Goal: Navigation & Orientation: Go to known website

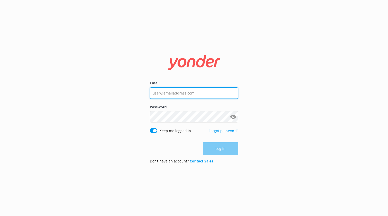
click at [181, 93] on input "Email" at bounding box center [194, 92] width 88 height 11
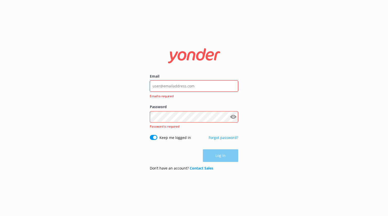
type input "[PERSON_NAME][EMAIL_ADDRESS][DOMAIN_NAME]"
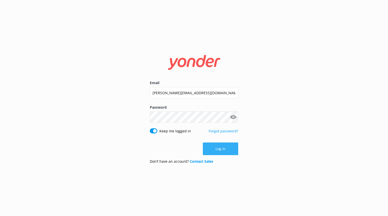
click at [221, 151] on button "Log in" at bounding box center [220, 148] width 35 height 13
